Goal: Information Seeking & Learning: Learn about a topic

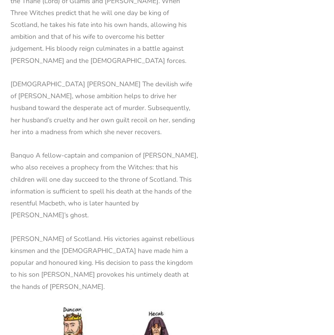
scroll to position [914, 0]
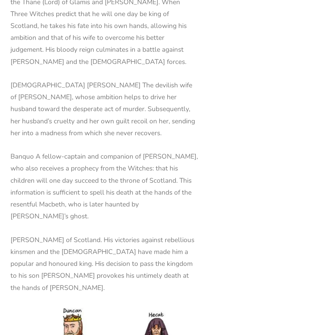
click at [128, 234] on p "[PERSON_NAME] of Scotland. His victories against rebellious kinsmen and the [DE…" at bounding box center [104, 264] width 188 height 60
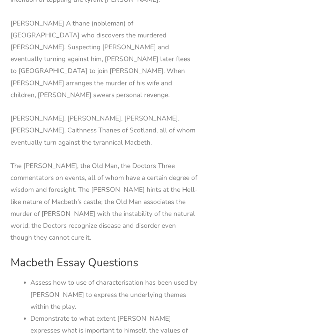
scroll to position [1651, 0]
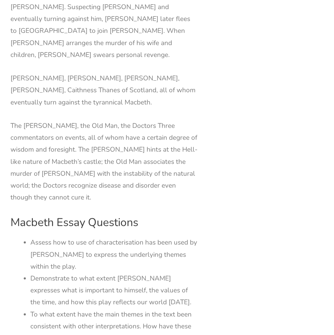
scroll to position [1684, 0]
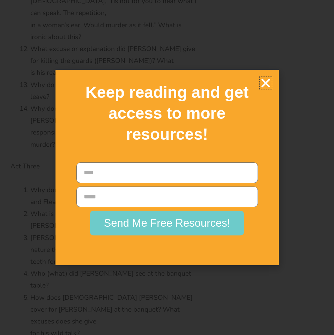
scroll to position [3066, 0]
click at [264, 85] on icon "Close" at bounding box center [266, 83] width 12 height 12
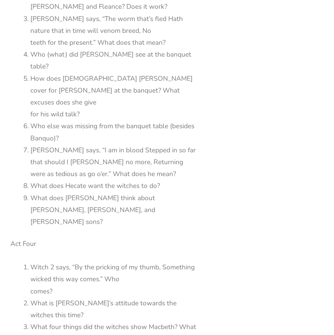
scroll to position [3245, 0]
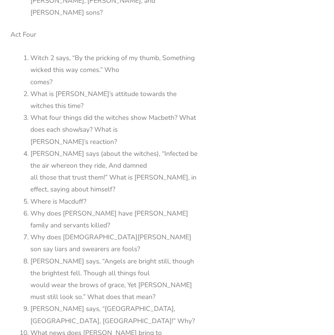
scroll to position [3456, 0]
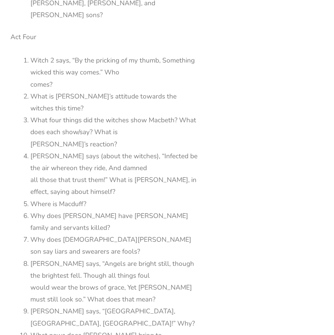
drag, startPoint x: 72, startPoint y: 129, endPoint x: 89, endPoint y: 165, distance: 40.3
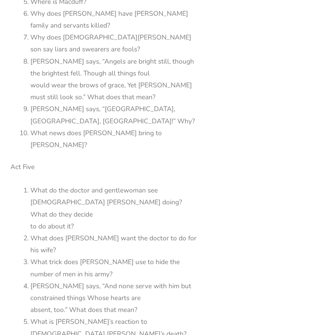
scroll to position [3659, 0]
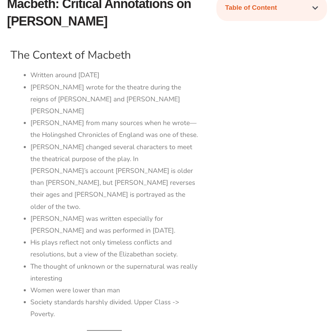
scroll to position [254, 0]
